Goal: Browse casually: Explore the website without a specific task or goal

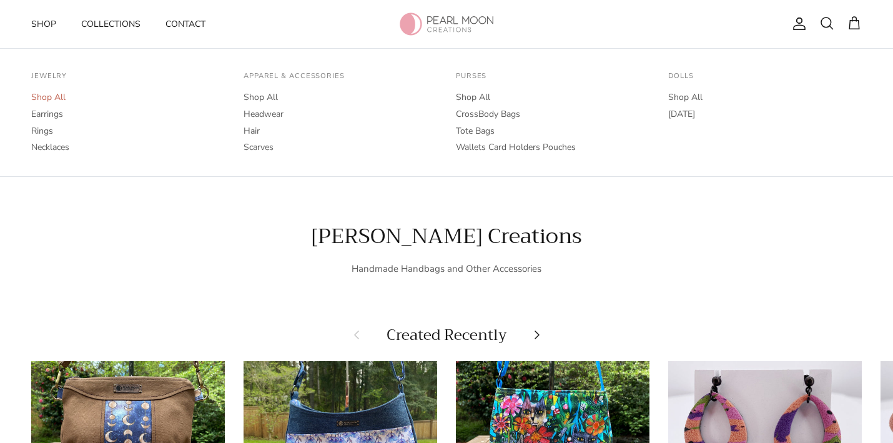
click at [49, 99] on link "Shop All" at bounding box center [128, 97] width 194 height 17
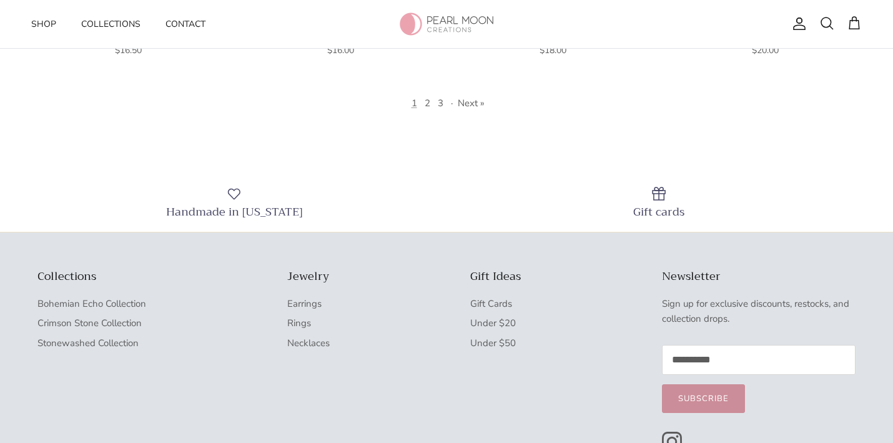
scroll to position [1425, 0]
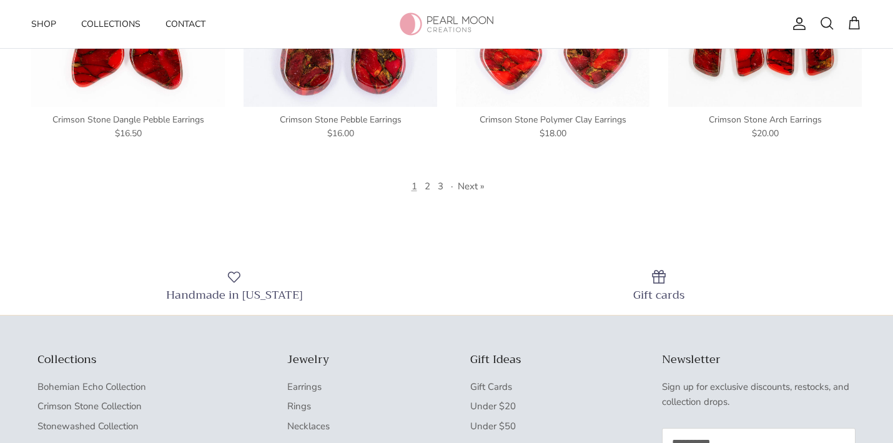
click at [430, 185] on div "1 2 3 · Next »" at bounding box center [446, 186] width 830 height 15
click at [425, 184] on link "2" at bounding box center [428, 186] width 6 height 12
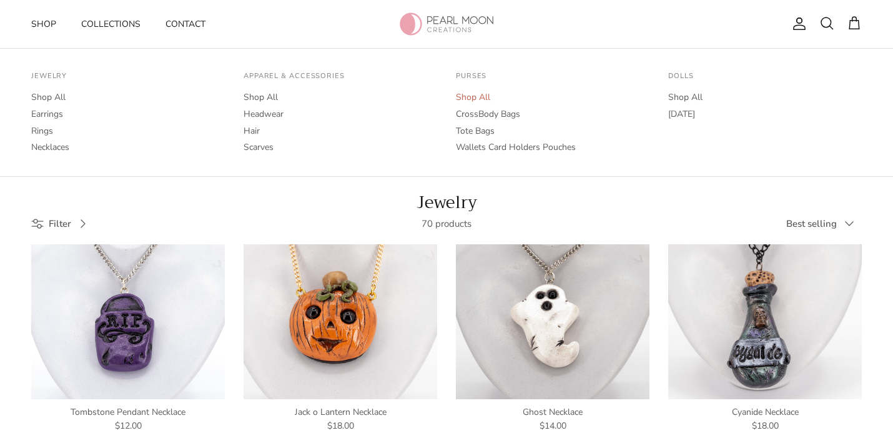
click at [469, 94] on link "Shop All" at bounding box center [553, 97] width 194 height 17
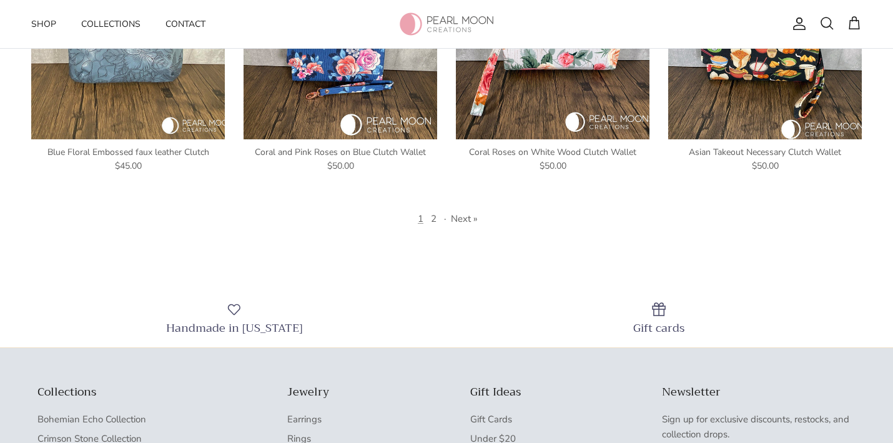
scroll to position [1387, 0]
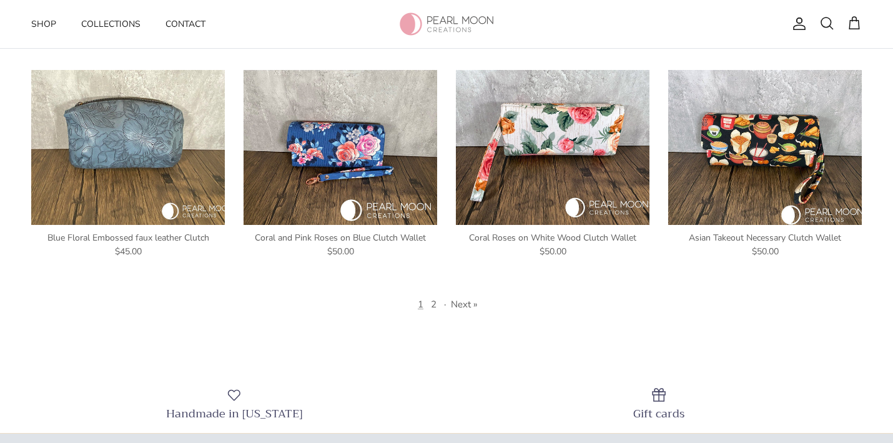
click at [429, 297] on div "1 2 · Next »" at bounding box center [446, 304] width 830 height 15
click at [431, 298] on link "2" at bounding box center [434, 304] width 6 height 12
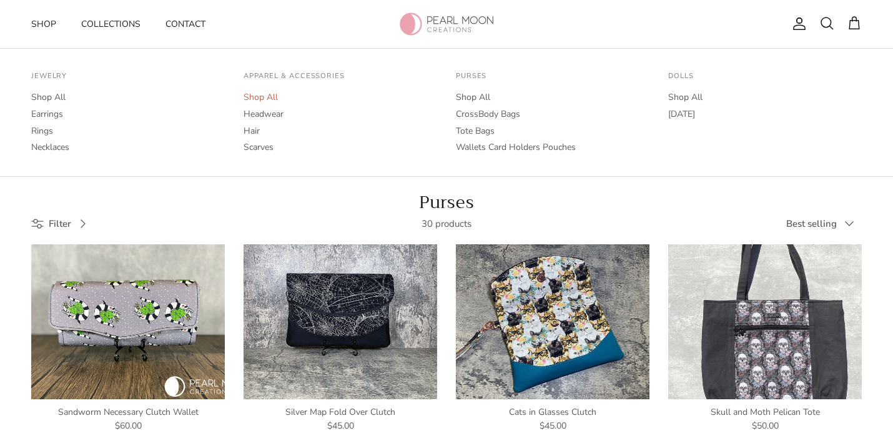
click at [255, 104] on link "Shop All" at bounding box center [340, 97] width 194 height 17
